Goal: Task Accomplishment & Management: Use online tool/utility

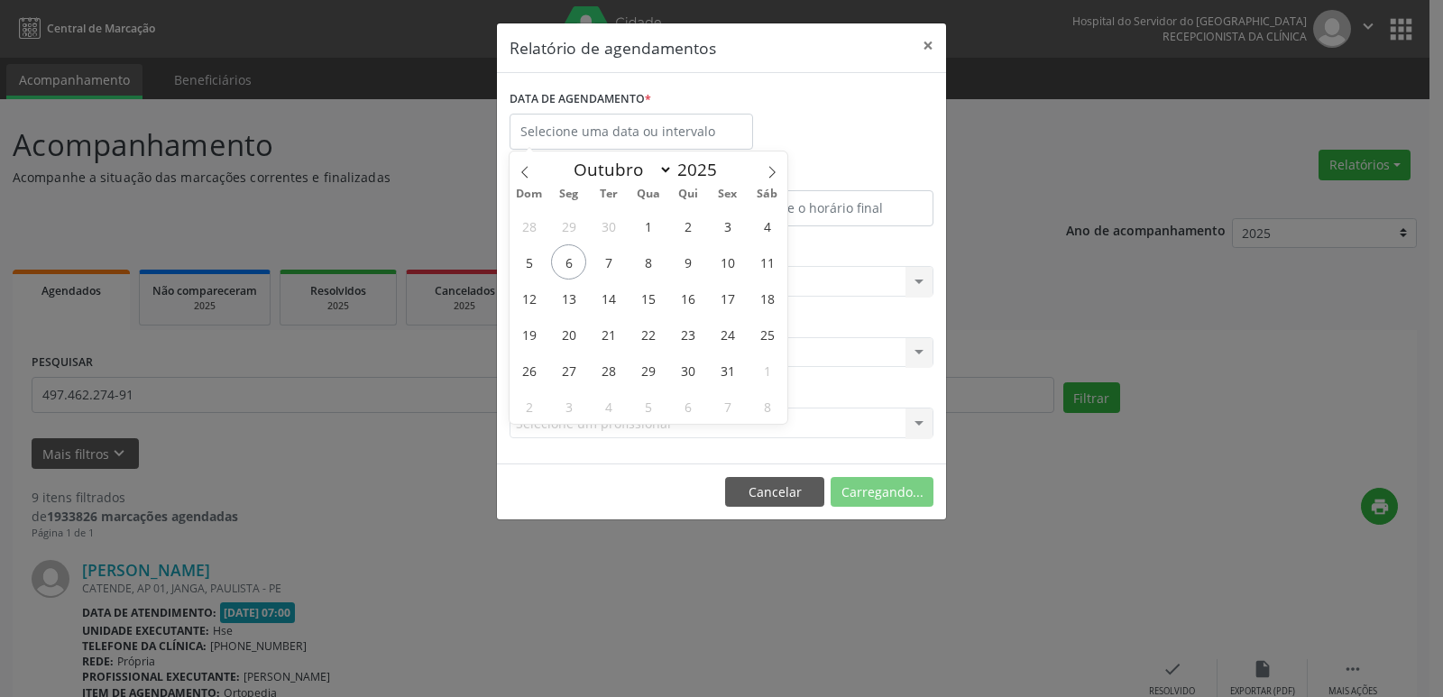
select select "9"
click at [604, 264] on span "7" at bounding box center [608, 261] width 35 height 35
type input "[DATE]"
click at [604, 264] on span "7" at bounding box center [608, 261] width 35 height 35
click at [604, 264] on div "ESPECIALIDADE [GEOGRAPHIC_DATA]... Todas as especialidades Alergologia Angiolog…" at bounding box center [721, 274] width 433 height 70
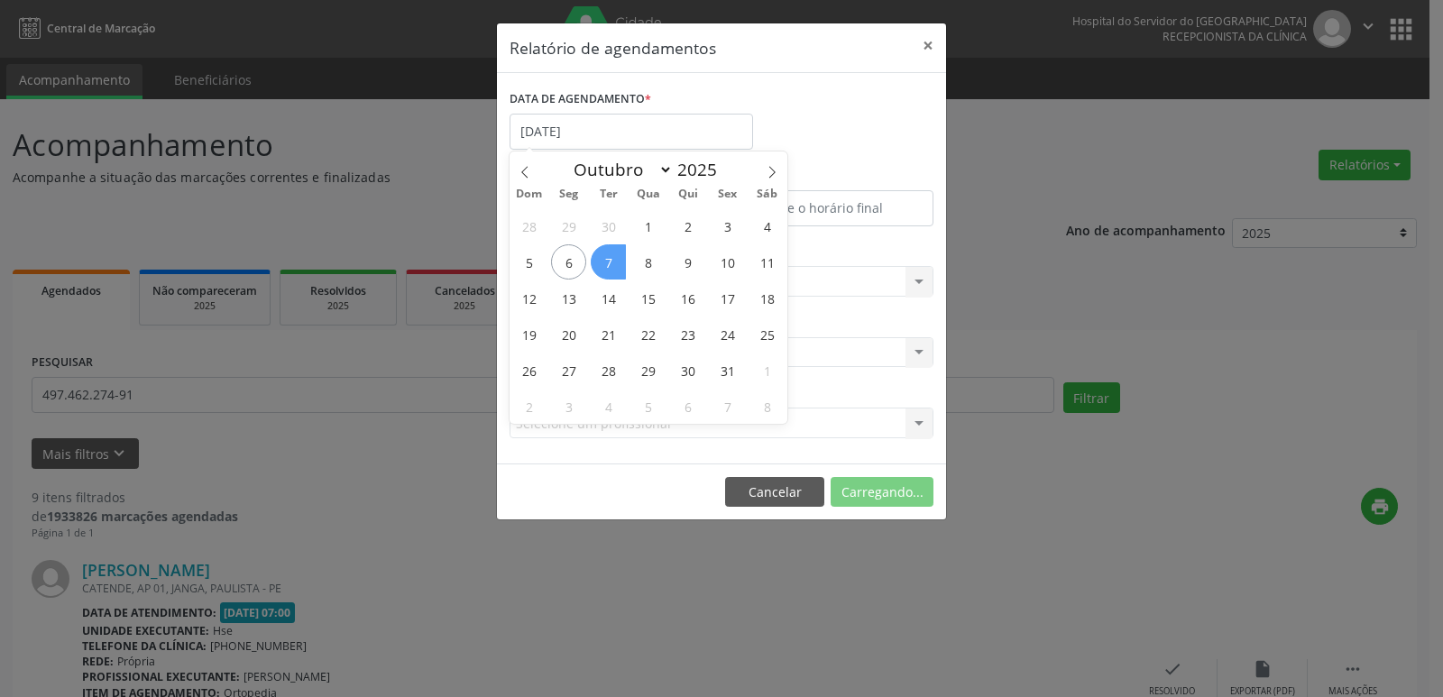
click at [604, 264] on div "ESPECIALIDADE [GEOGRAPHIC_DATA]... Todas as especialidades Alergologia Angiolog…" at bounding box center [721, 274] width 433 height 70
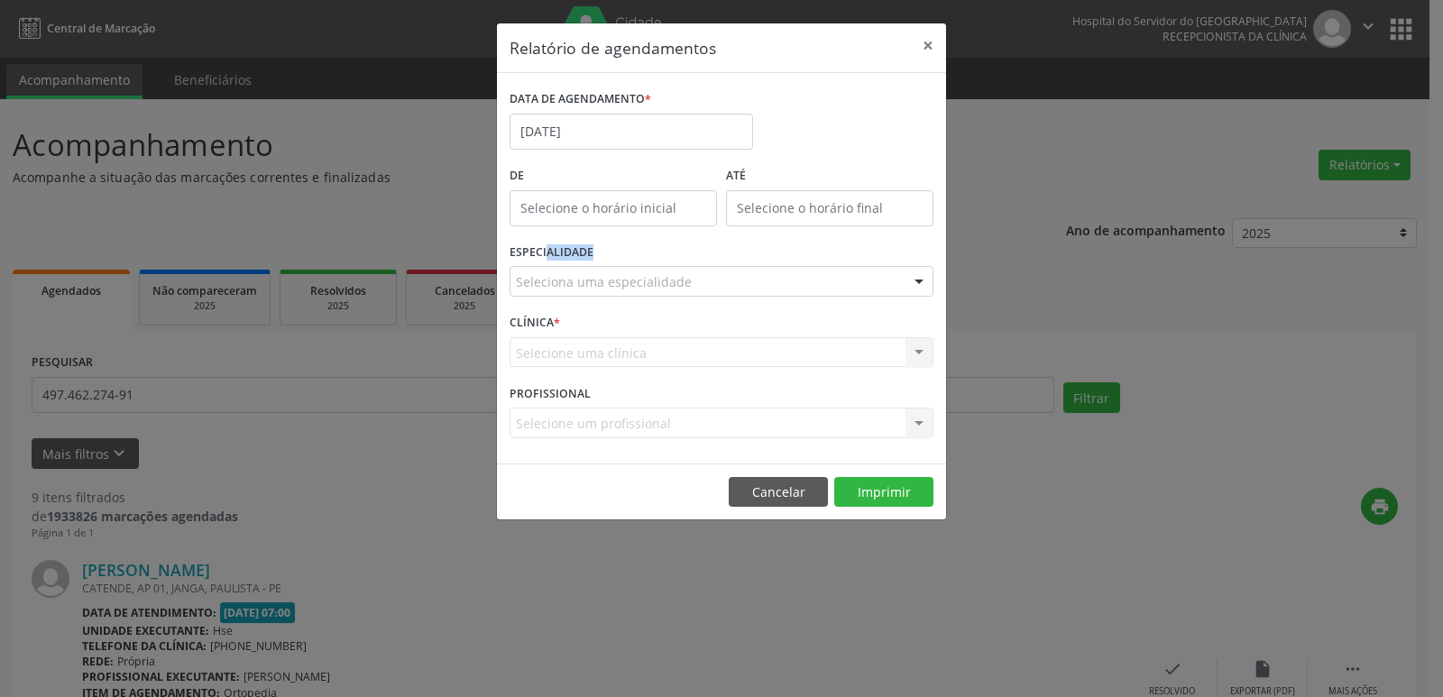
click at [921, 285] on div at bounding box center [919, 282] width 27 height 31
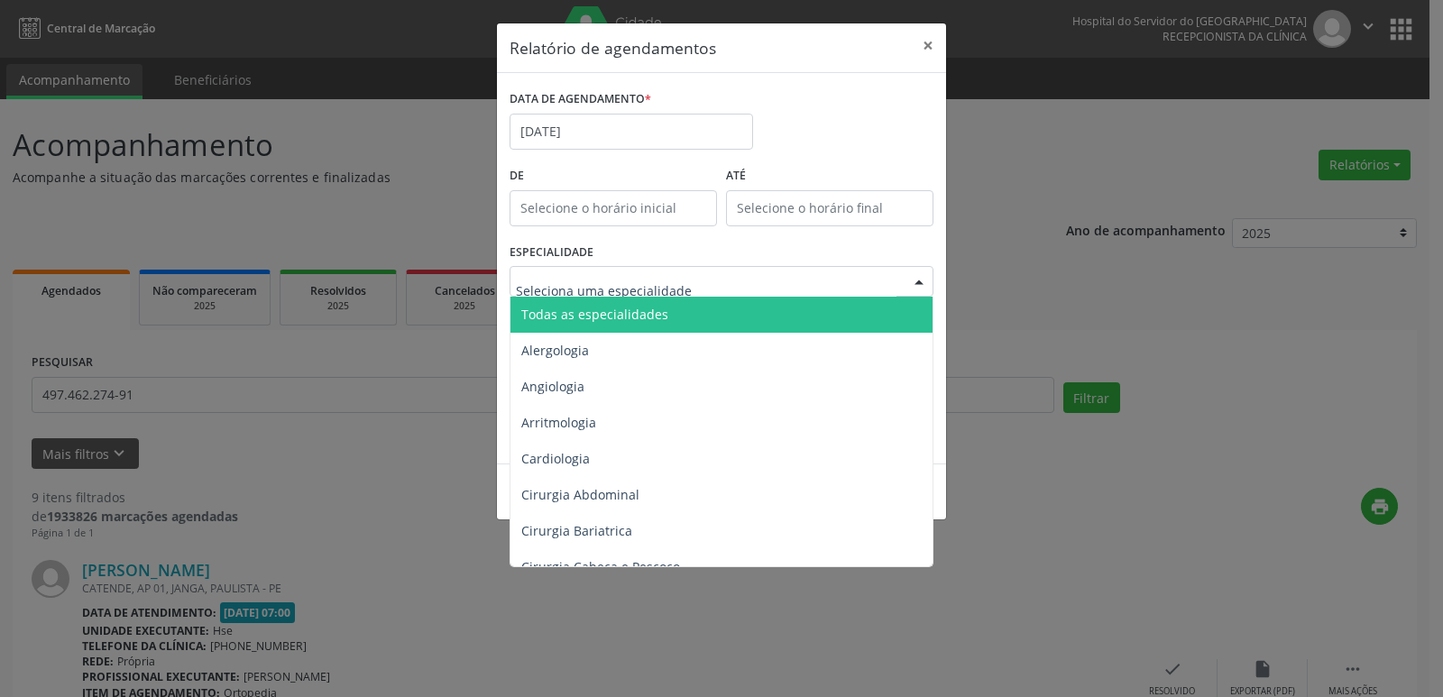
click at [753, 316] on span "Todas as especialidades" at bounding box center [722, 315] width 425 height 36
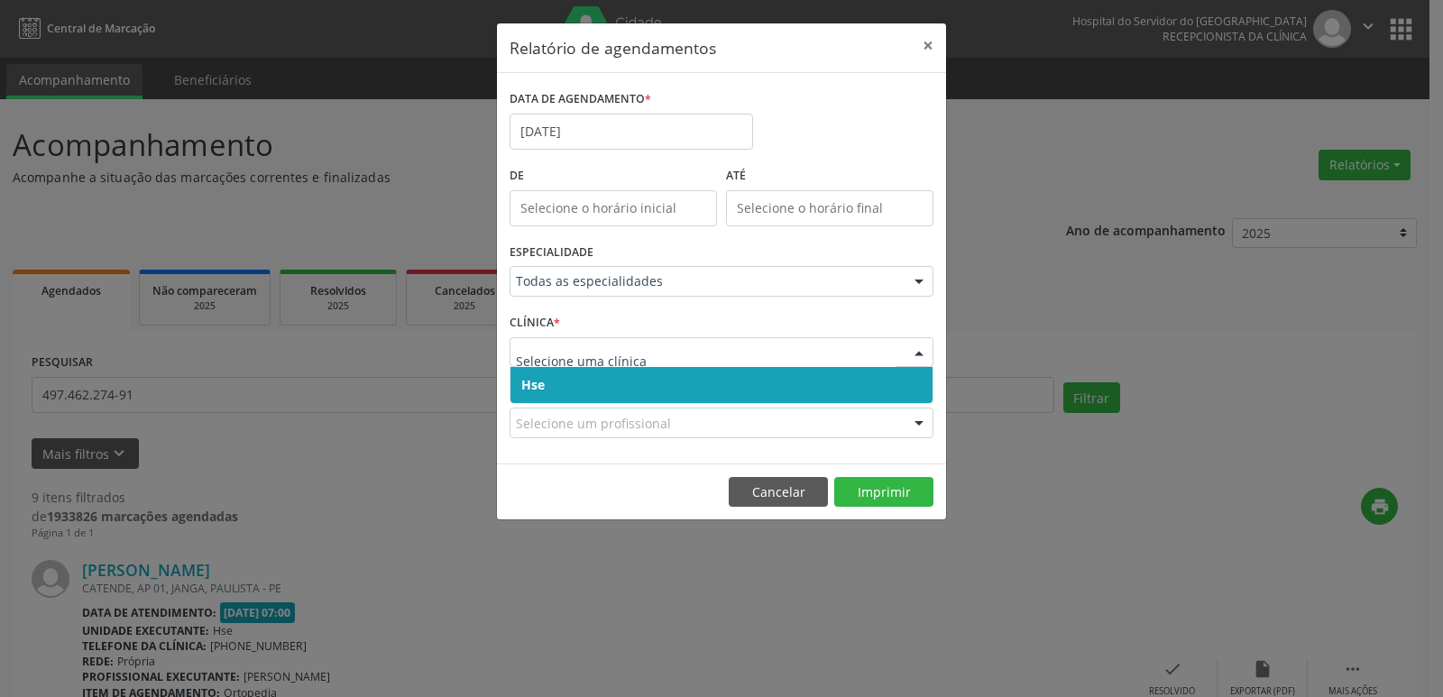
click at [923, 353] on div at bounding box center [919, 353] width 27 height 31
click at [843, 390] on span "Hse" at bounding box center [721, 385] width 422 height 36
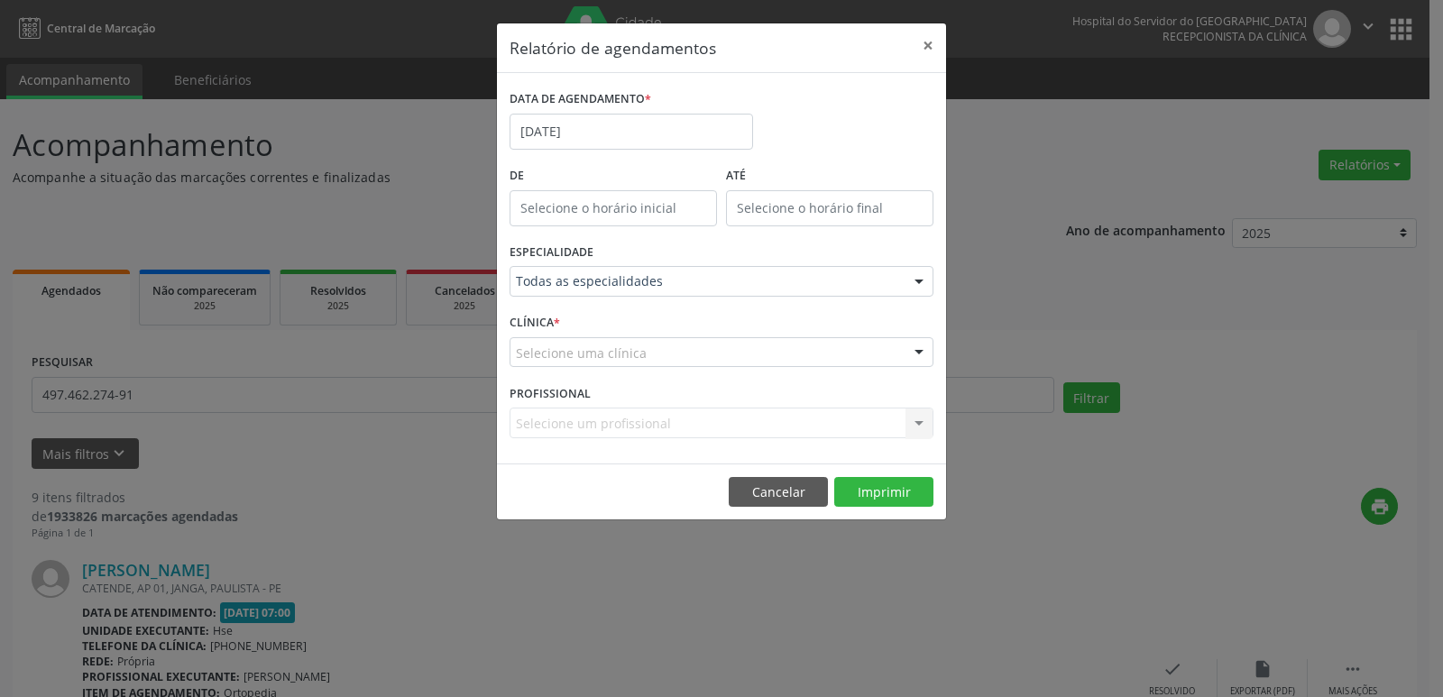
click at [922, 355] on div at bounding box center [919, 353] width 27 height 31
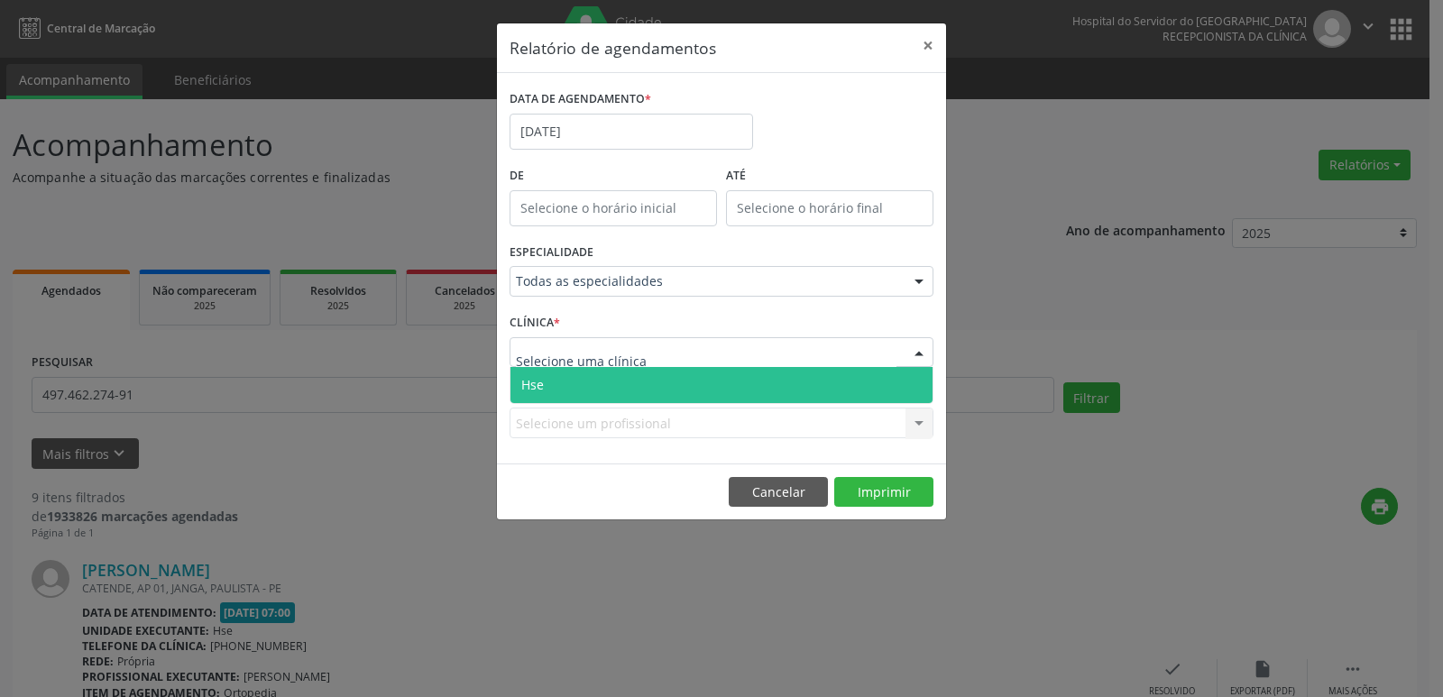
click at [758, 389] on span "Hse" at bounding box center [721, 385] width 422 height 36
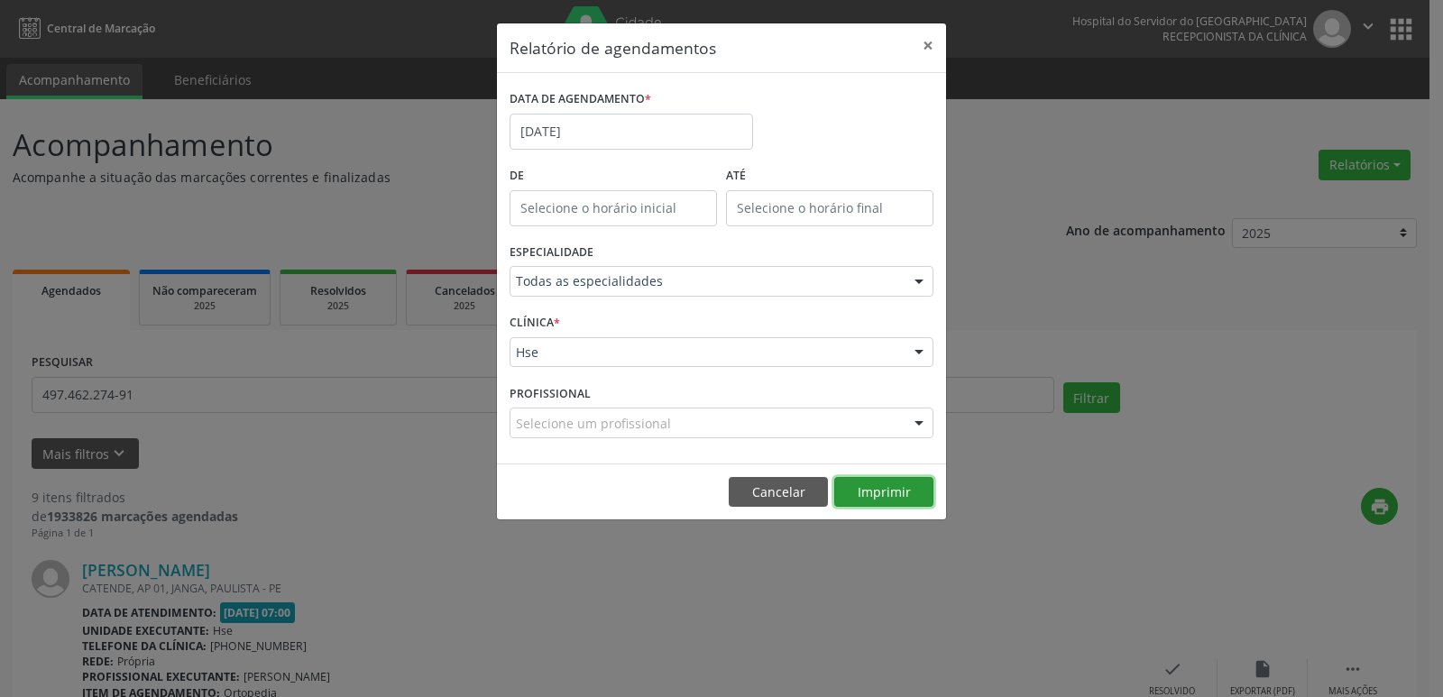
click at [887, 496] on button "Imprimir" at bounding box center [883, 492] width 99 height 31
